Goal: Use online tool/utility: Utilize a website feature to perform a specific function

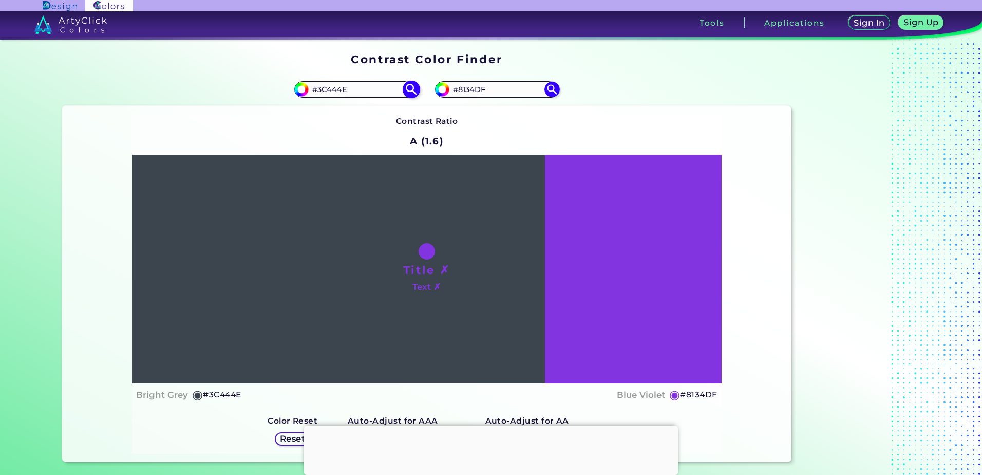
click at [348, 87] on input "#3C444E" at bounding box center [357, 89] width 96 height 14
drag, startPoint x: 314, startPoint y: 87, endPoint x: 385, endPoint y: 87, distance: 70.4
click at [385, 87] on input "#3C444E" at bounding box center [357, 89] width 96 height 14
paste input "77BF43"
type input "#77BF43"
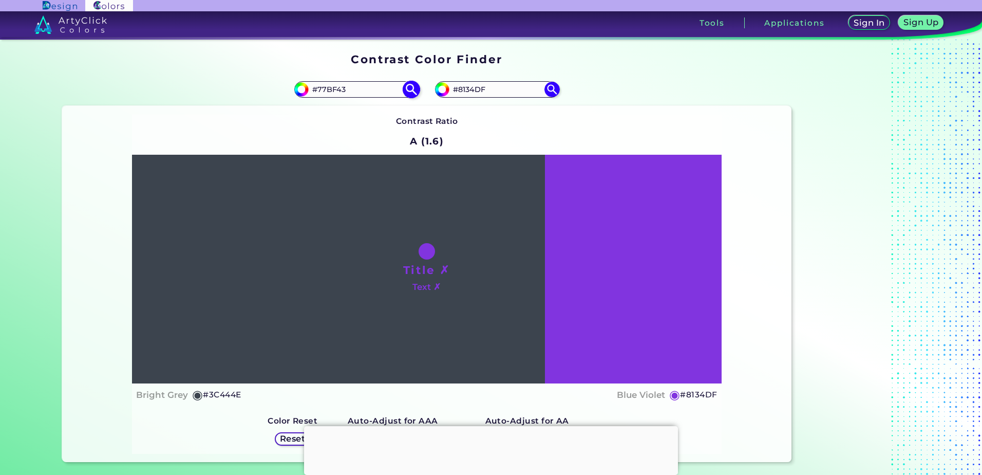
click at [409, 91] on img at bounding box center [411, 90] width 18 height 18
type input "#77bf43"
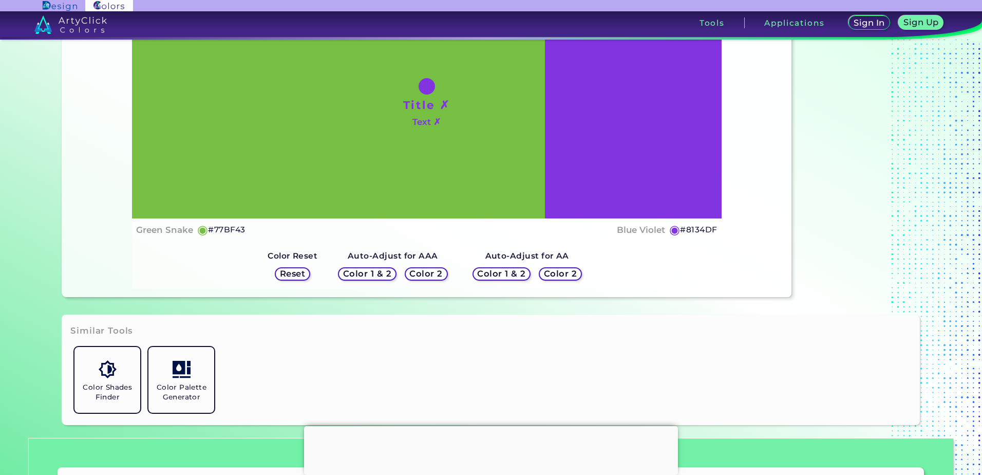
scroll to position [205, 0]
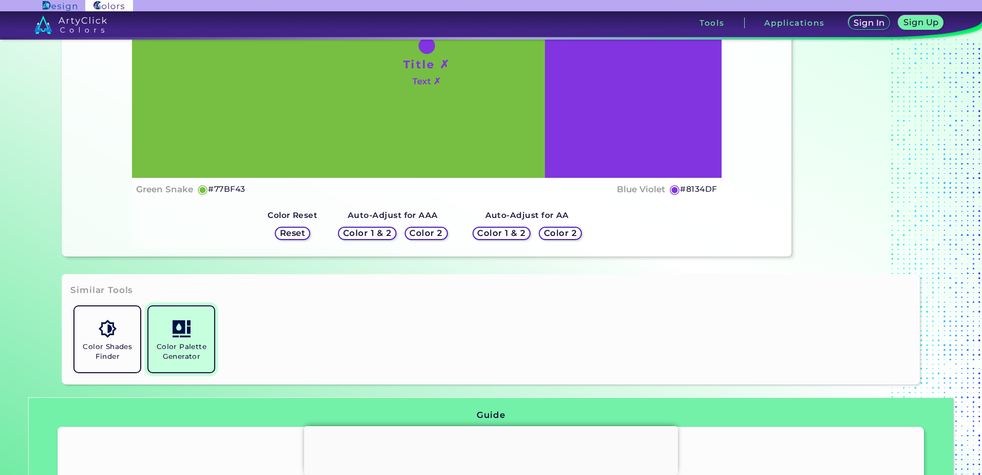
click at [207, 335] on link "Color Palette Generator" at bounding box center [181, 339] width 74 height 74
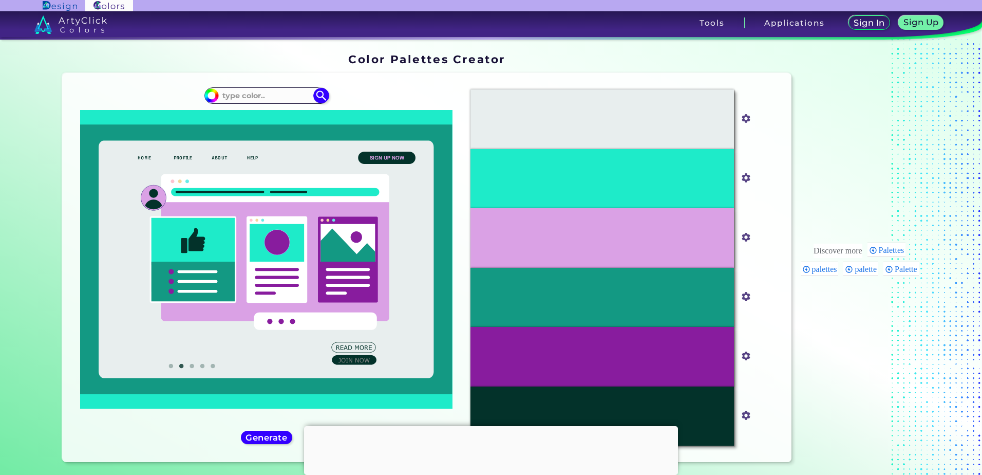
click at [263, 83] on div "#1eebc9" at bounding box center [266, 267] width 392 height 372
click at [261, 95] on input at bounding box center [267, 95] width 96 height 14
paste input "77BF43"
type input "#77BF43"
click at [318, 100] on img at bounding box center [321, 96] width 18 height 18
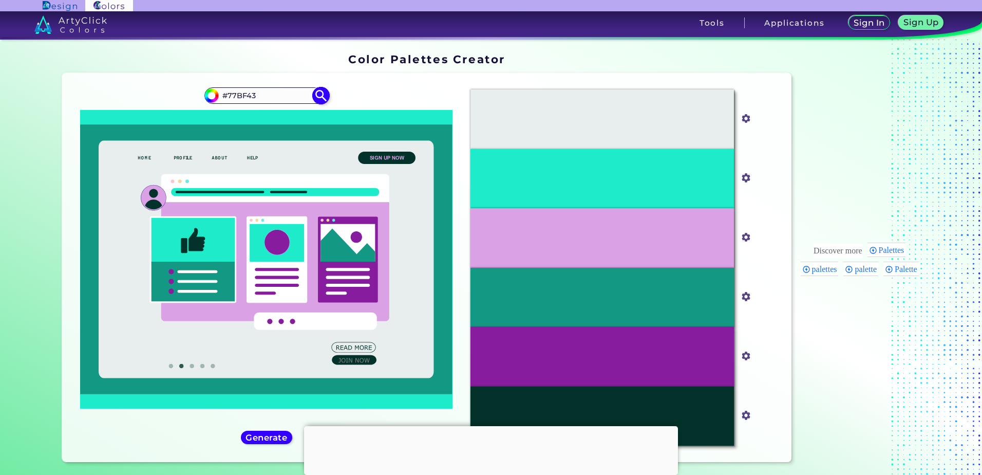
type input "#77bf43"
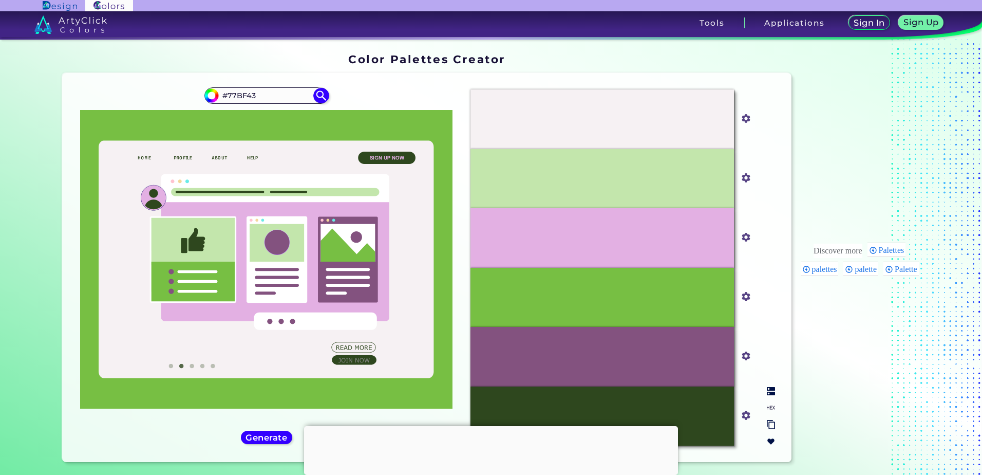
click at [646, 355] on div "#83527F" at bounding box center [601, 357] width 263 height 60
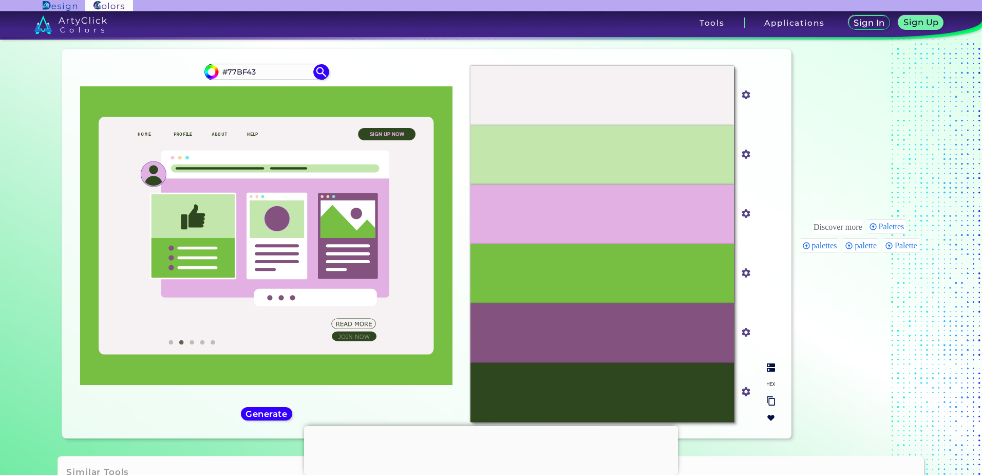
scroll to position [170, 0]
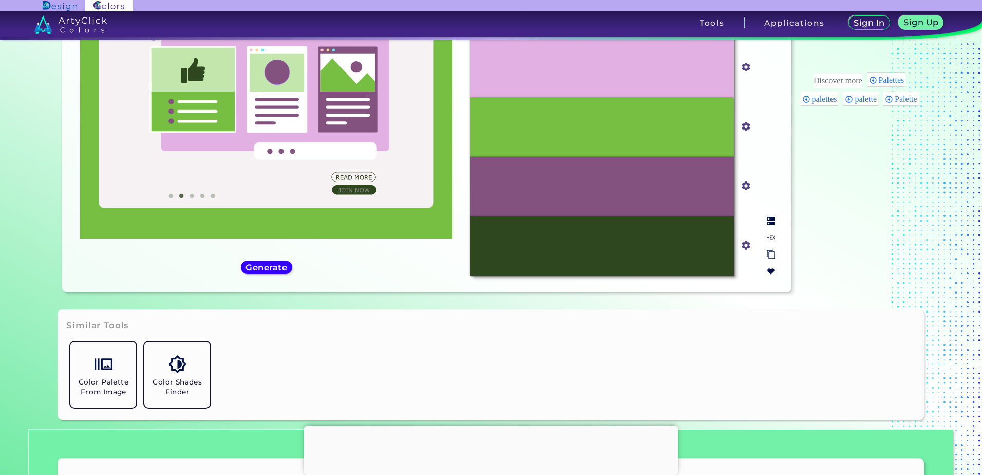
click at [771, 234] on img at bounding box center [771, 237] width 8 height 8
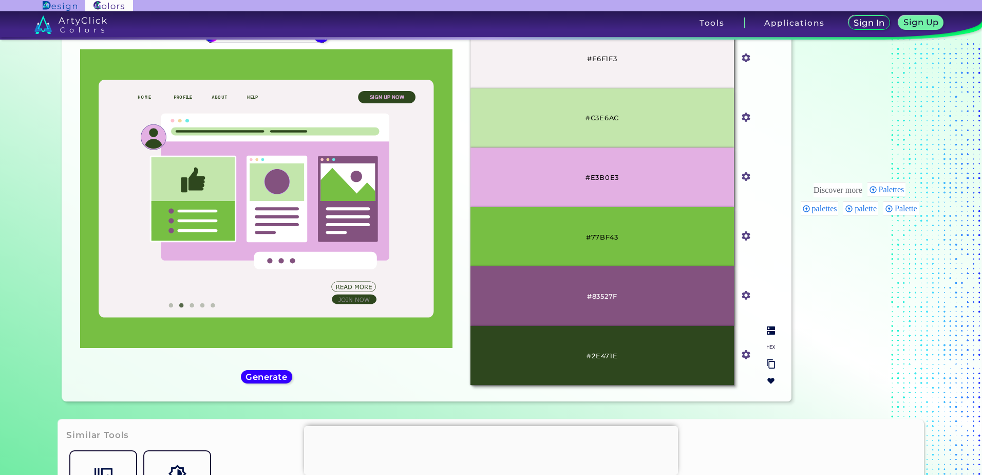
scroll to position [16, 0]
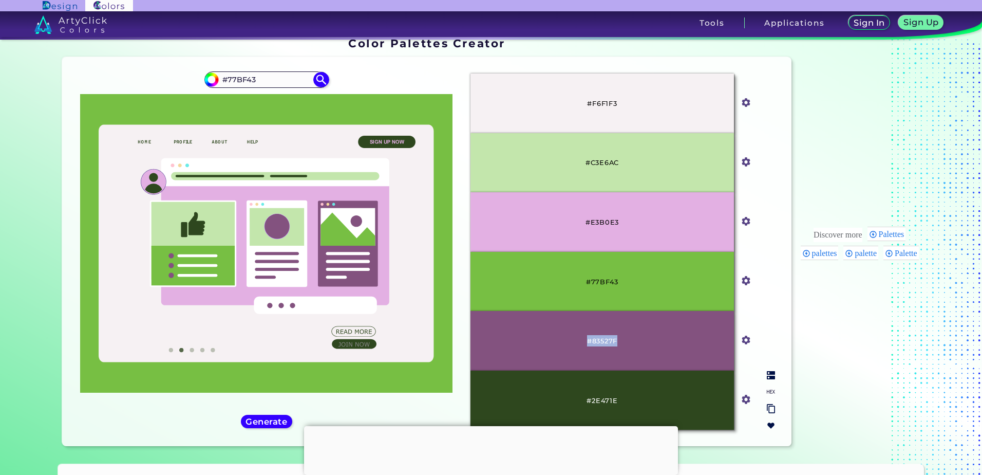
drag, startPoint x: 585, startPoint y: 340, endPoint x: 631, endPoint y: 340, distance: 46.7
click at [631, 340] on div "#83527F" at bounding box center [601, 341] width 263 height 60
copy p "#83527F"
